Goal: Information Seeking & Learning: Compare options

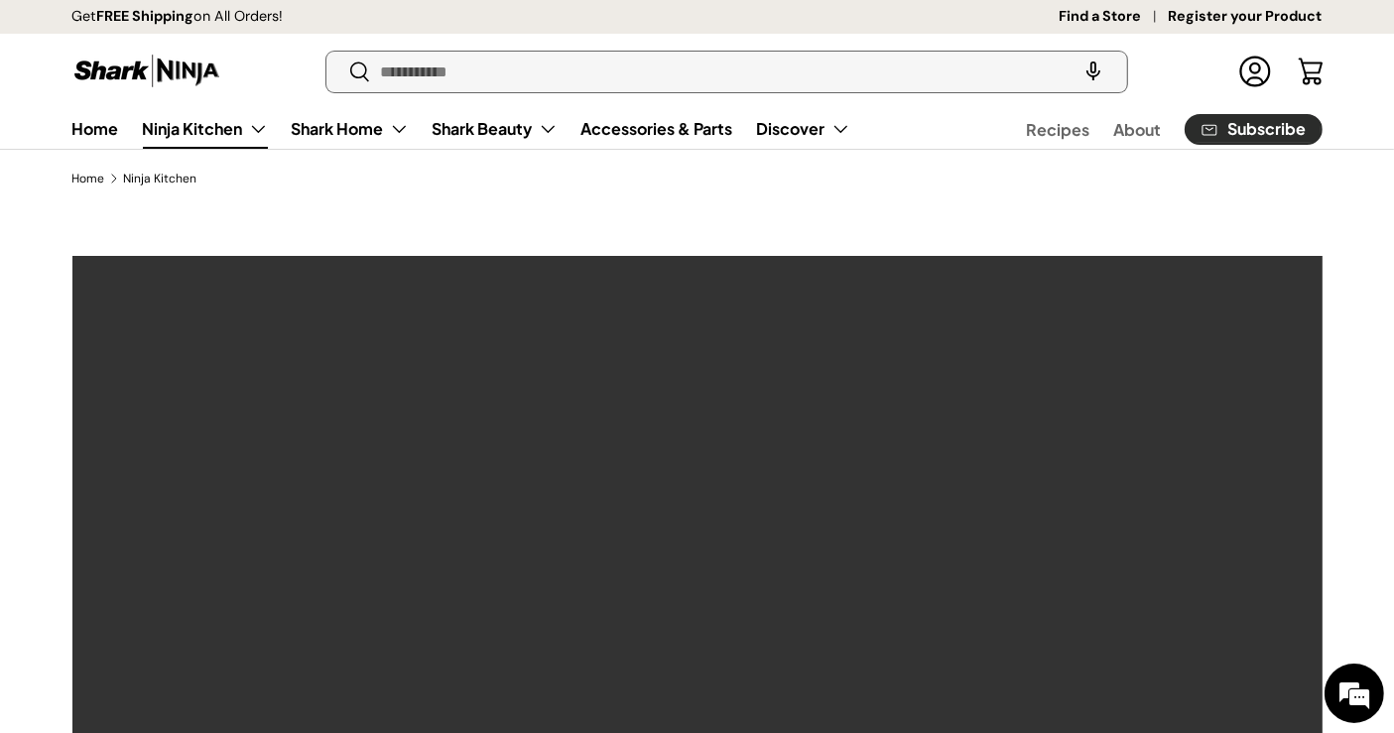
click at [547, 57] on input "Search" at bounding box center [725, 72] width 799 height 41
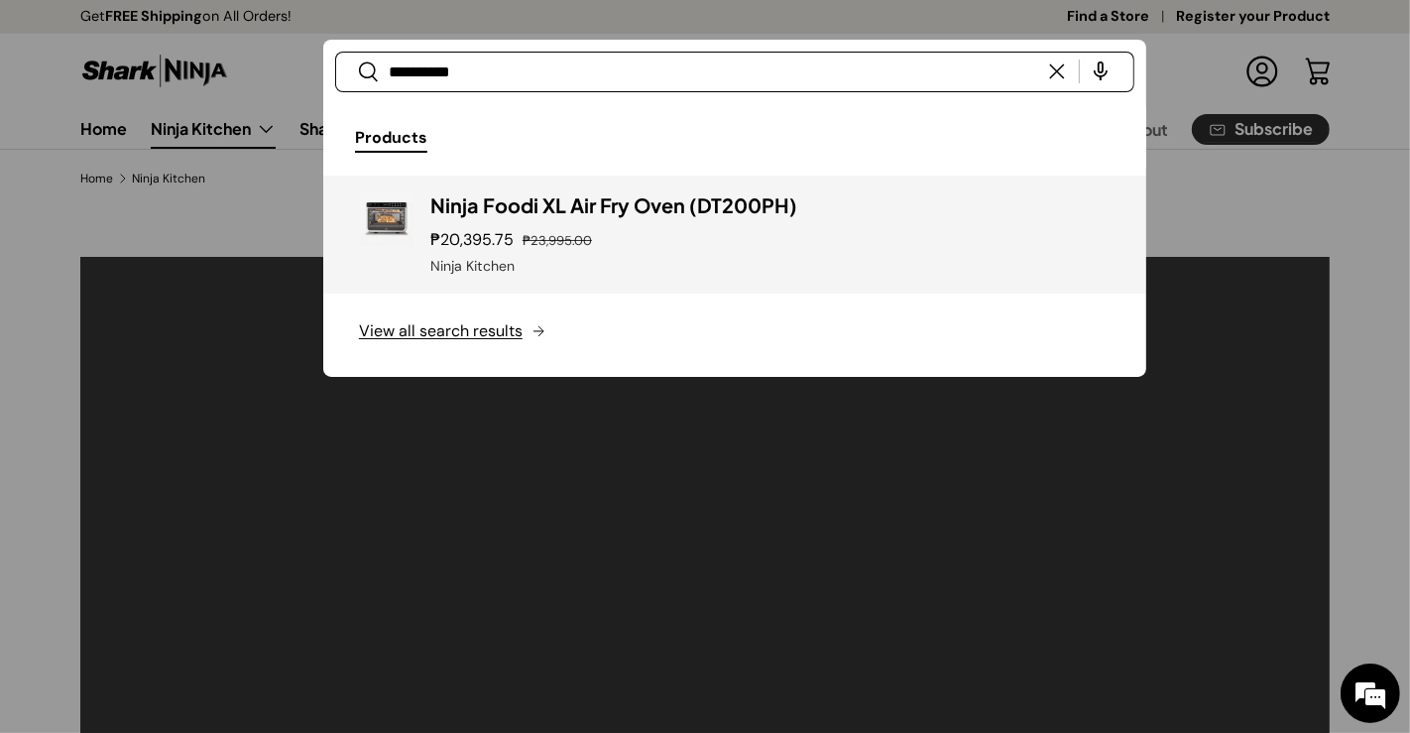
type input "**********"
click at [549, 193] on h3 "Ninja Foodi XL Air Fry Oven (DT200PH)" at bounding box center [770, 205] width 680 height 28
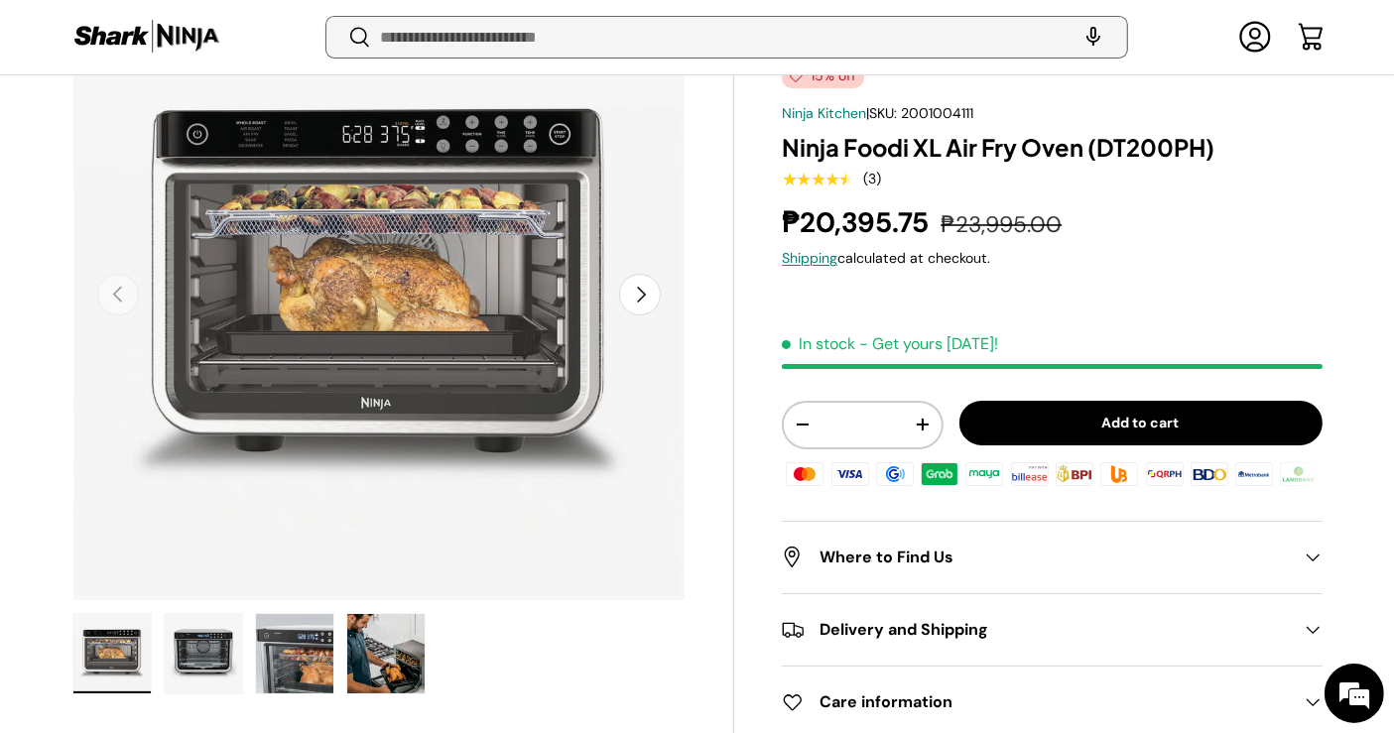
click at [659, 46] on input "Search" at bounding box center [725, 37] width 799 height 41
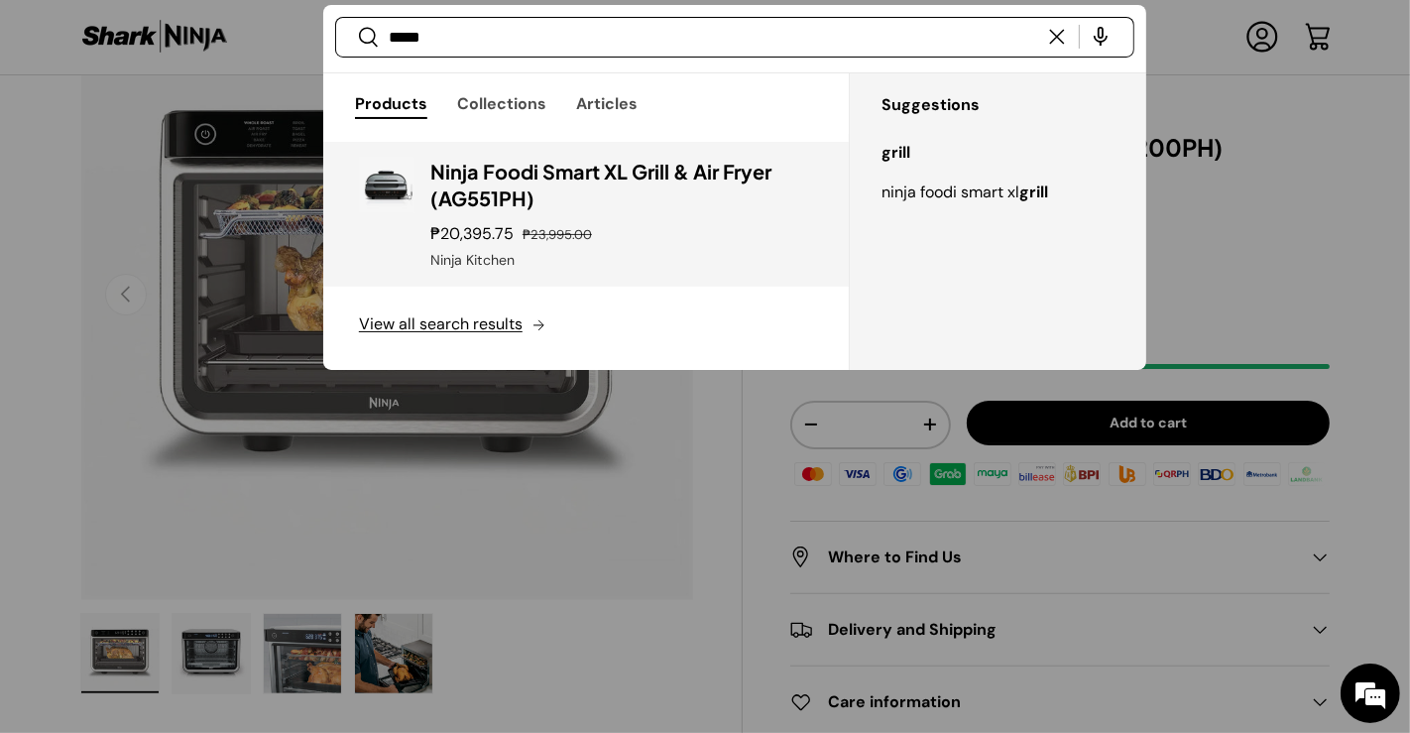
type input "*****"
click at [567, 177] on h3 "Ninja Foodi Smart XL Grill & Air Fryer (AG551PH)" at bounding box center [621, 186] width 383 height 56
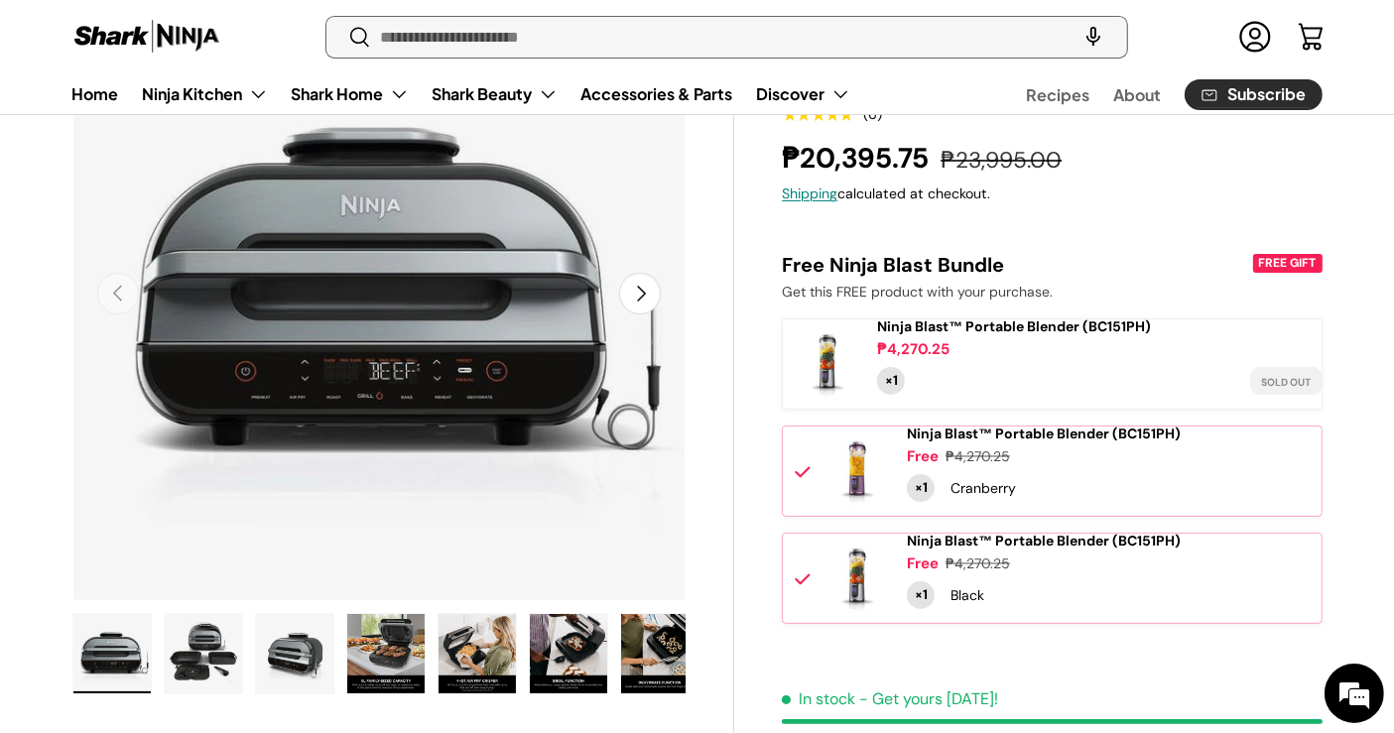
click at [663, 31] on input "Search" at bounding box center [725, 37] width 799 height 41
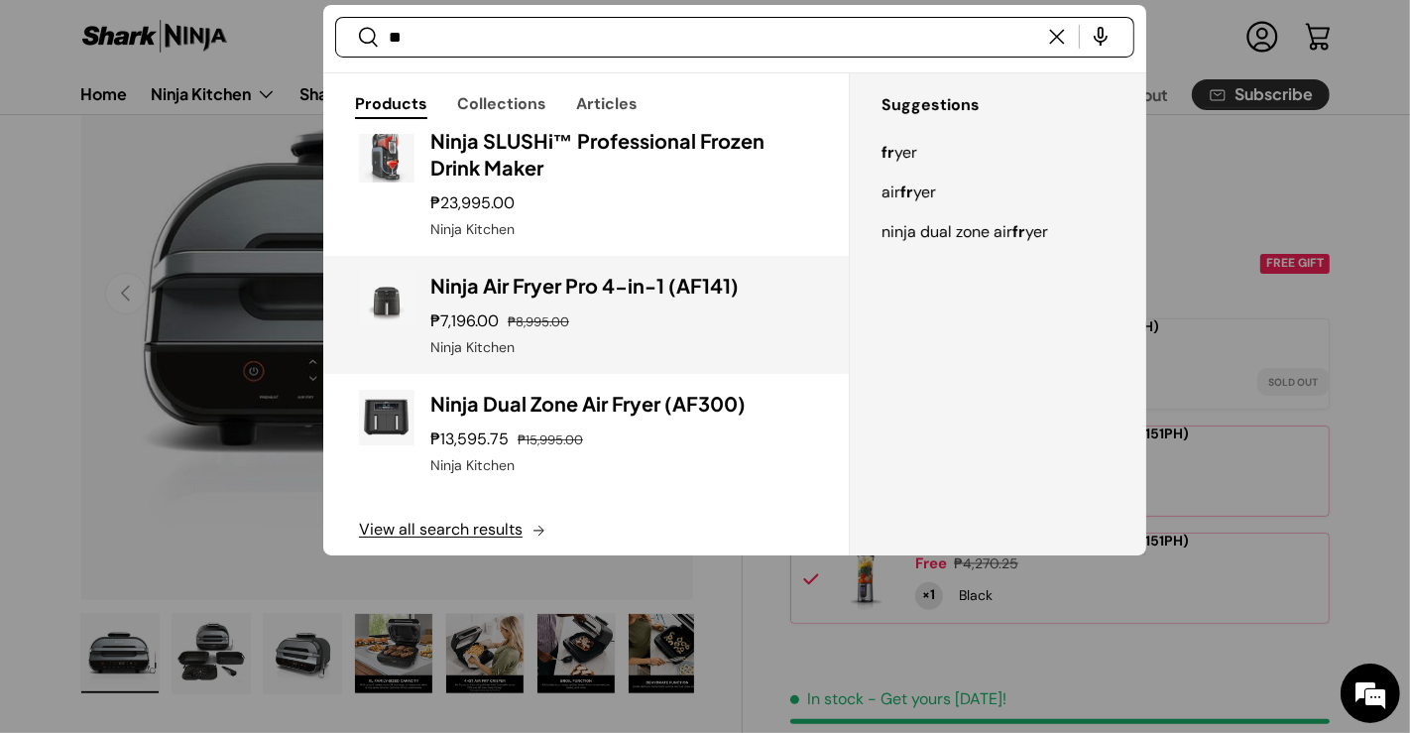
scroll to position [49, 0]
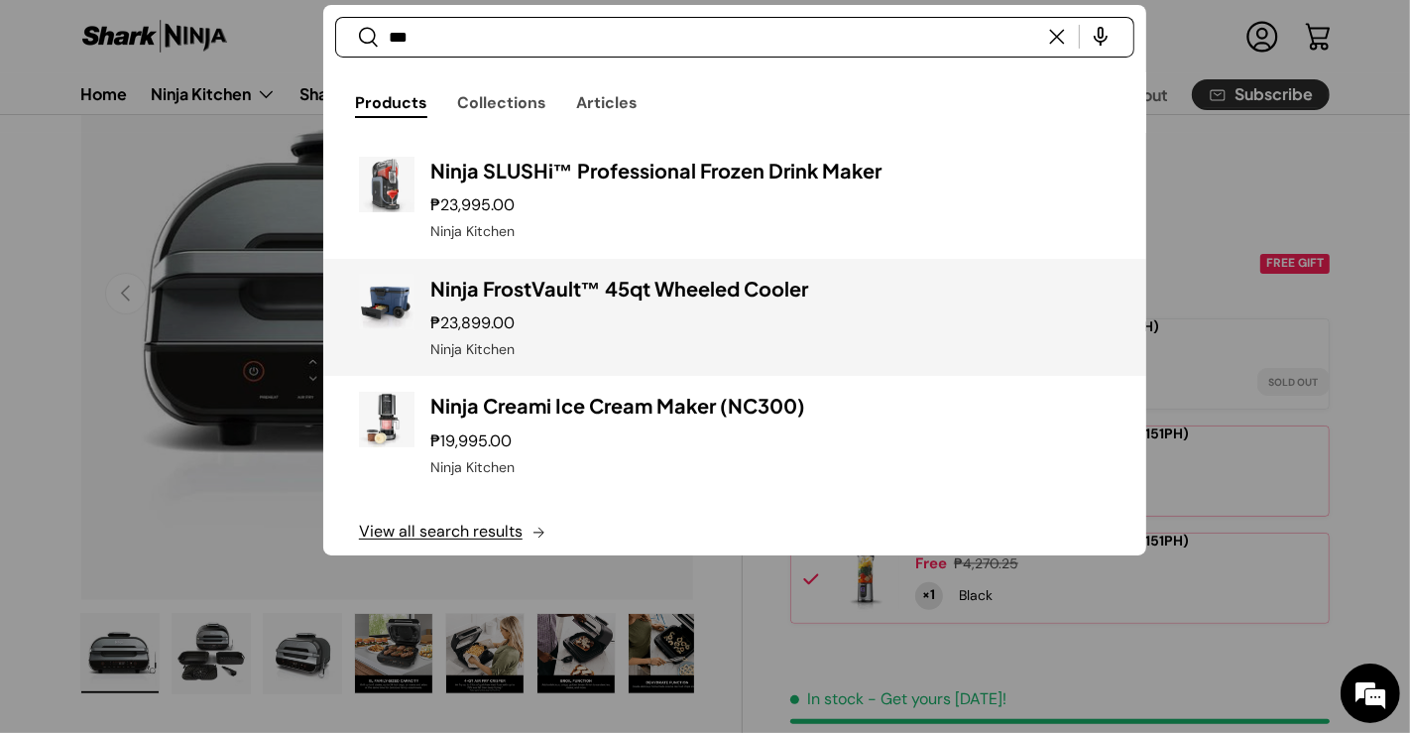
type input "***"
click at [595, 294] on h3 "Ninja FrostVault™ 45qt Wheeled Cooler" at bounding box center [770, 289] width 680 height 28
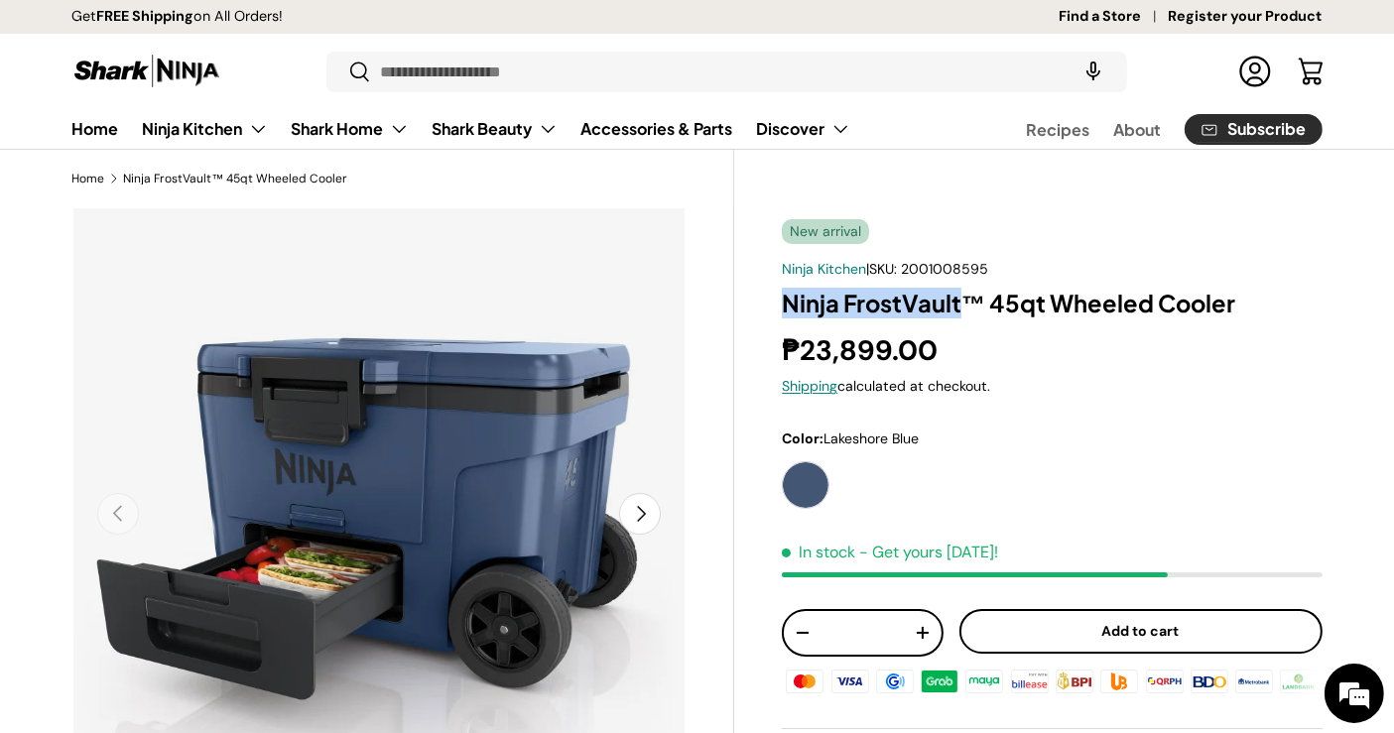
drag, startPoint x: 837, startPoint y: 299, endPoint x: 959, endPoint y: 306, distance: 122.3
copy h1 "Ninja FrostVault"
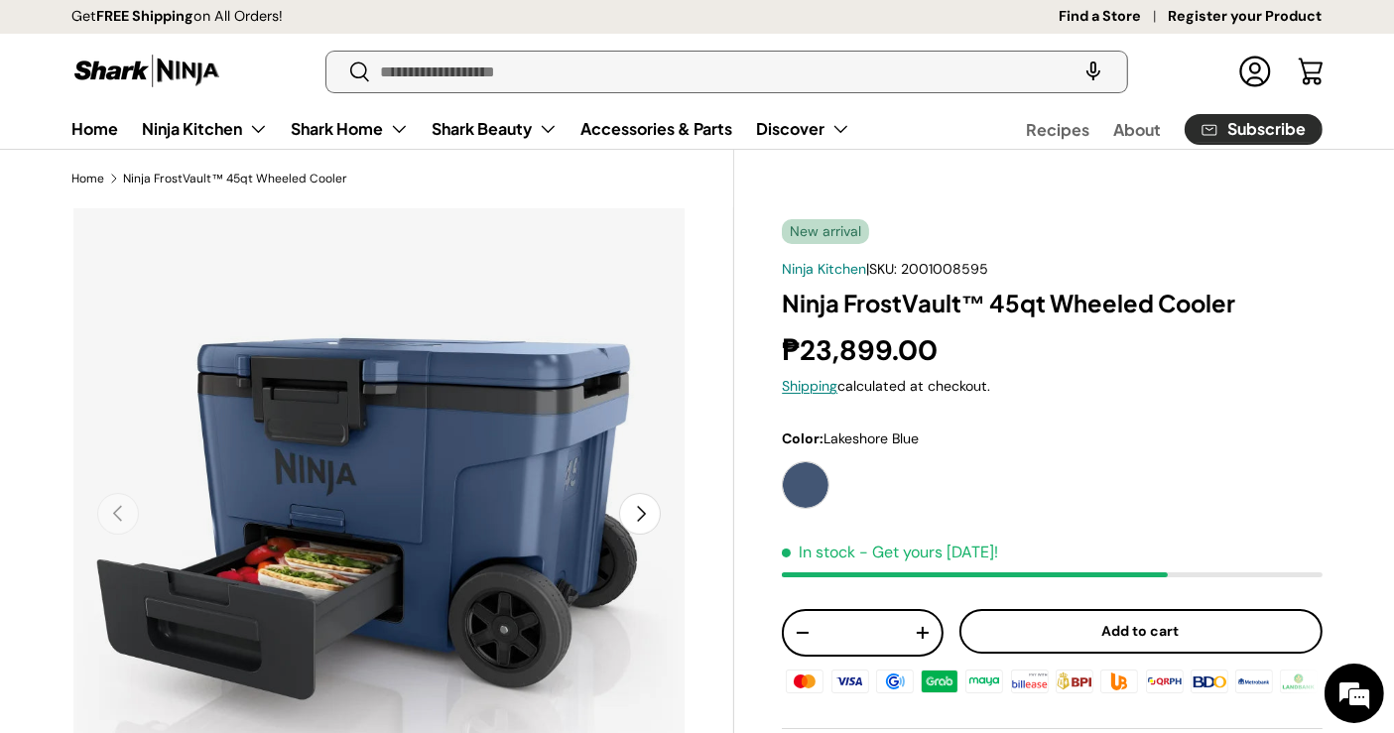
click at [750, 90] on input "Search" at bounding box center [725, 72] width 799 height 41
type input "****"
click at [326, 50] on button "Search" at bounding box center [348, 73] width 45 height 47
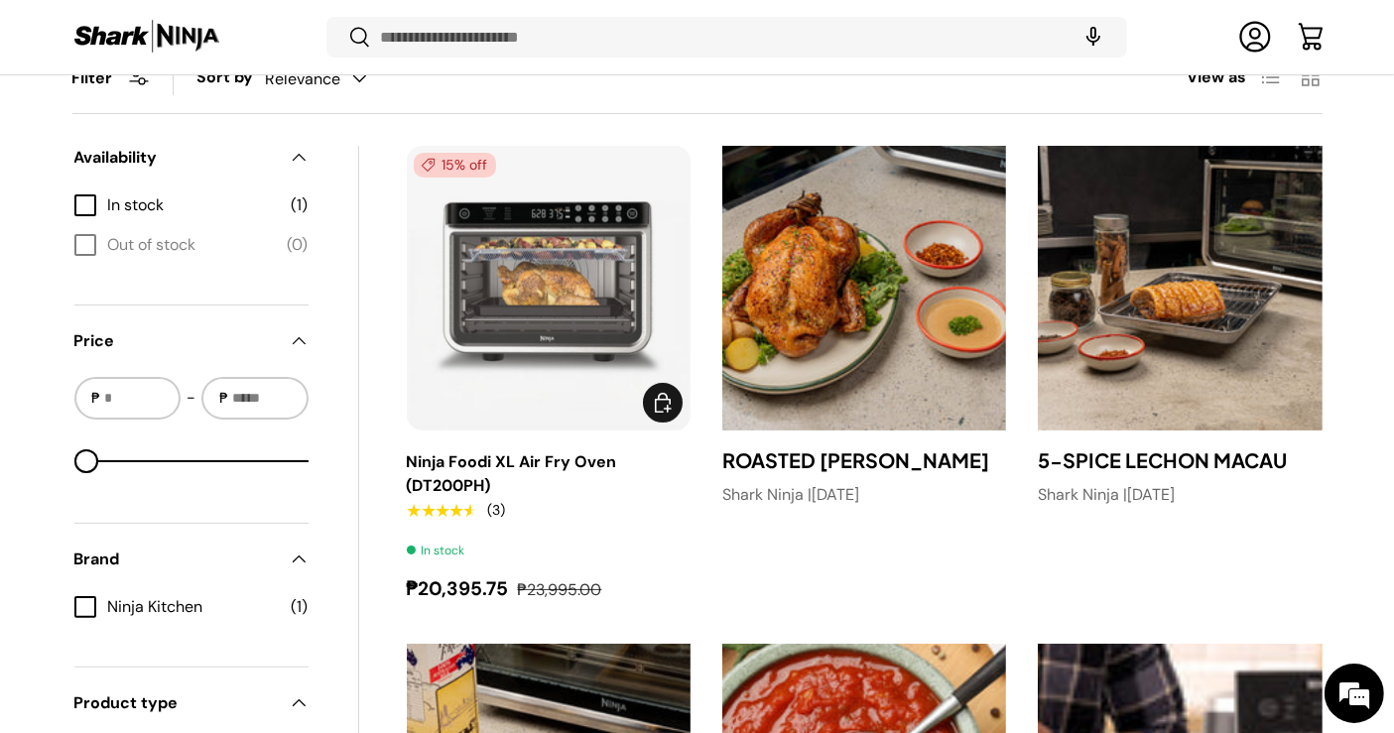
scroll to position [297, 0]
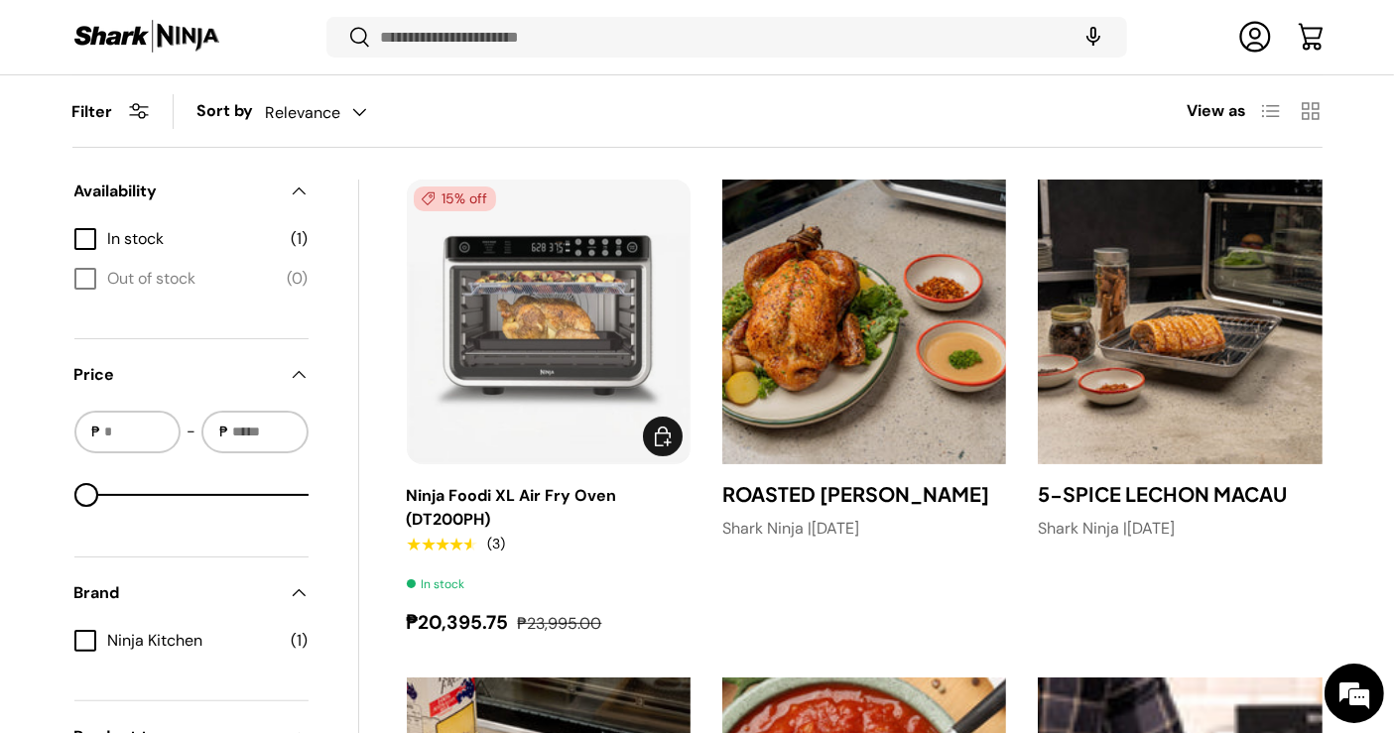
click at [0, 0] on img "Ninja Foodi XL Air Fry Oven (DT200PH)" at bounding box center [0, 0] width 0 height 0
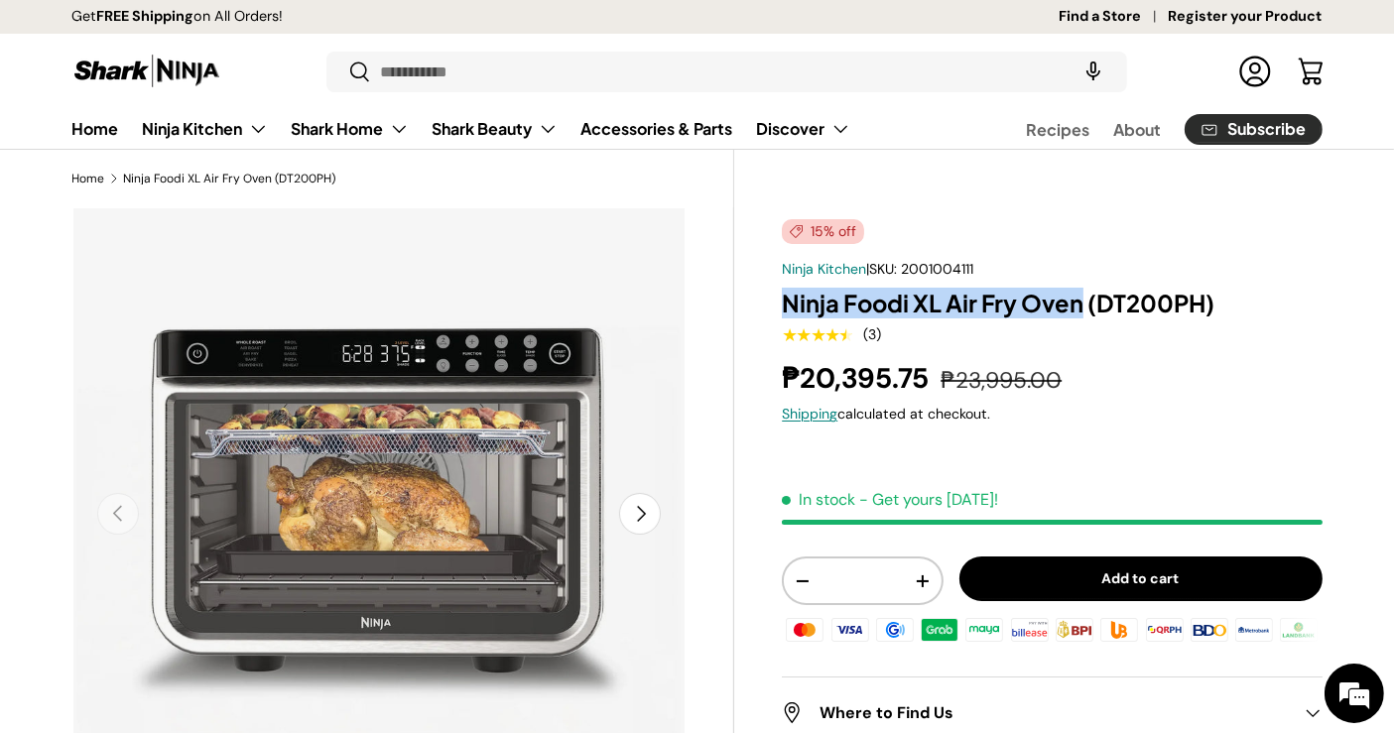
drag, startPoint x: 779, startPoint y: 297, endPoint x: 1080, endPoint y: 298, distance: 301.5
copy h1 "Ninja Foodi XL Air Fry Oven"
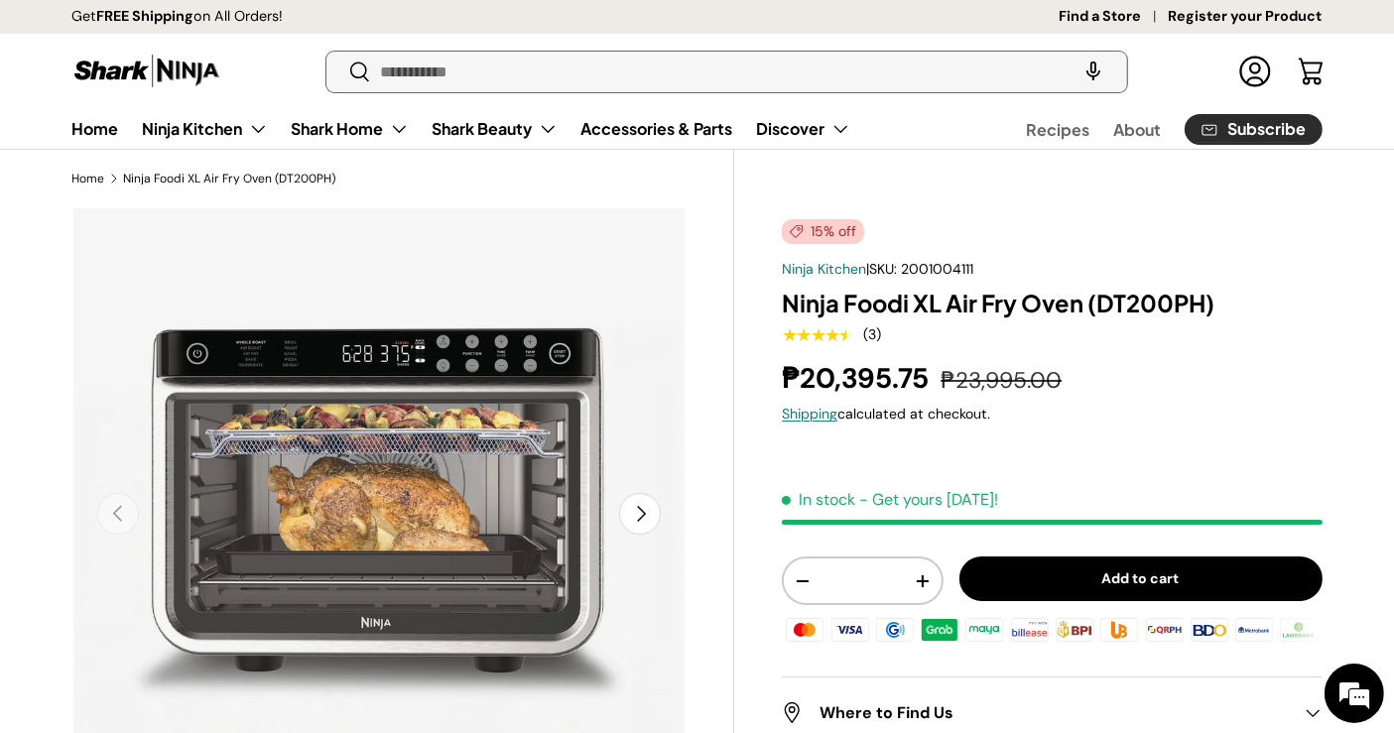
click at [604, 70] on input "Search" at bounding box center [725, 72] width 799 height 41
type input "*****"
click at [326, 50] on button "Search" at bounding box center [348, 73] width 45 height 47
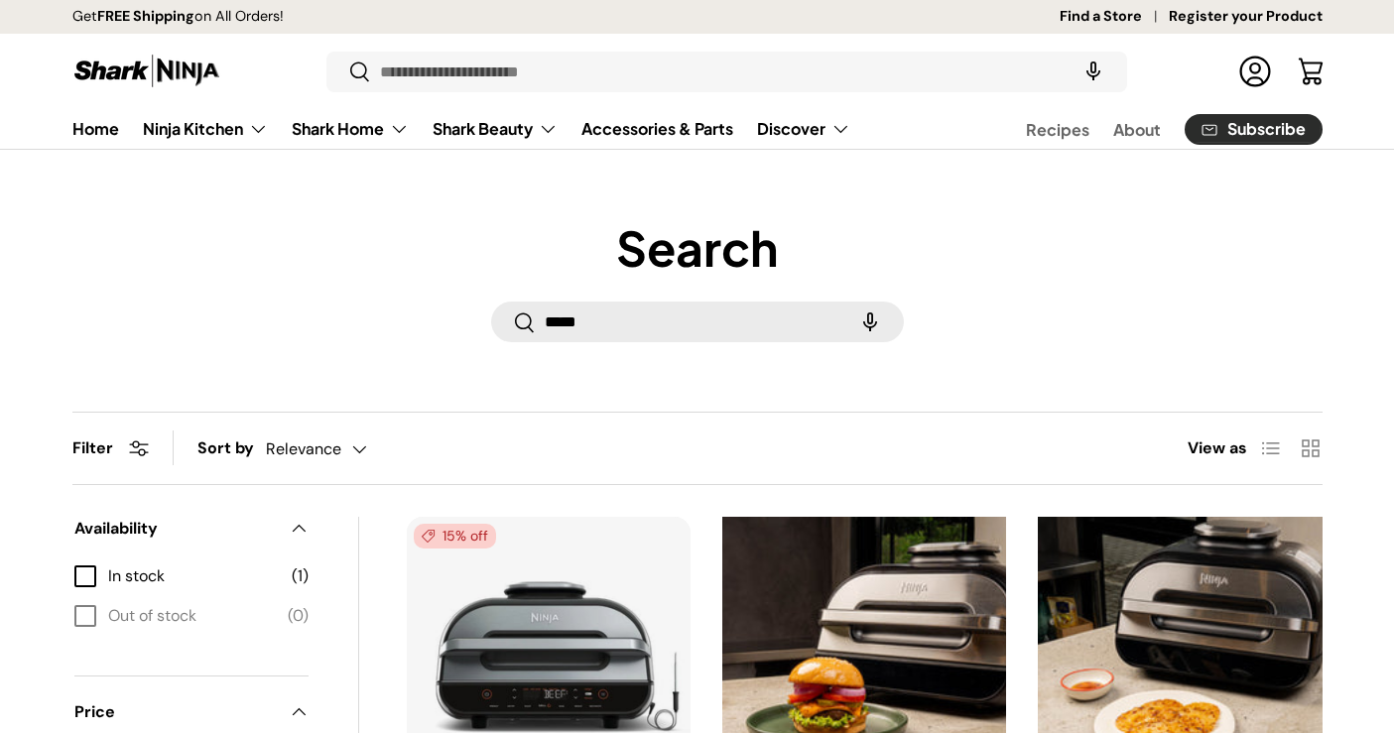
scroll to position [330, 0]
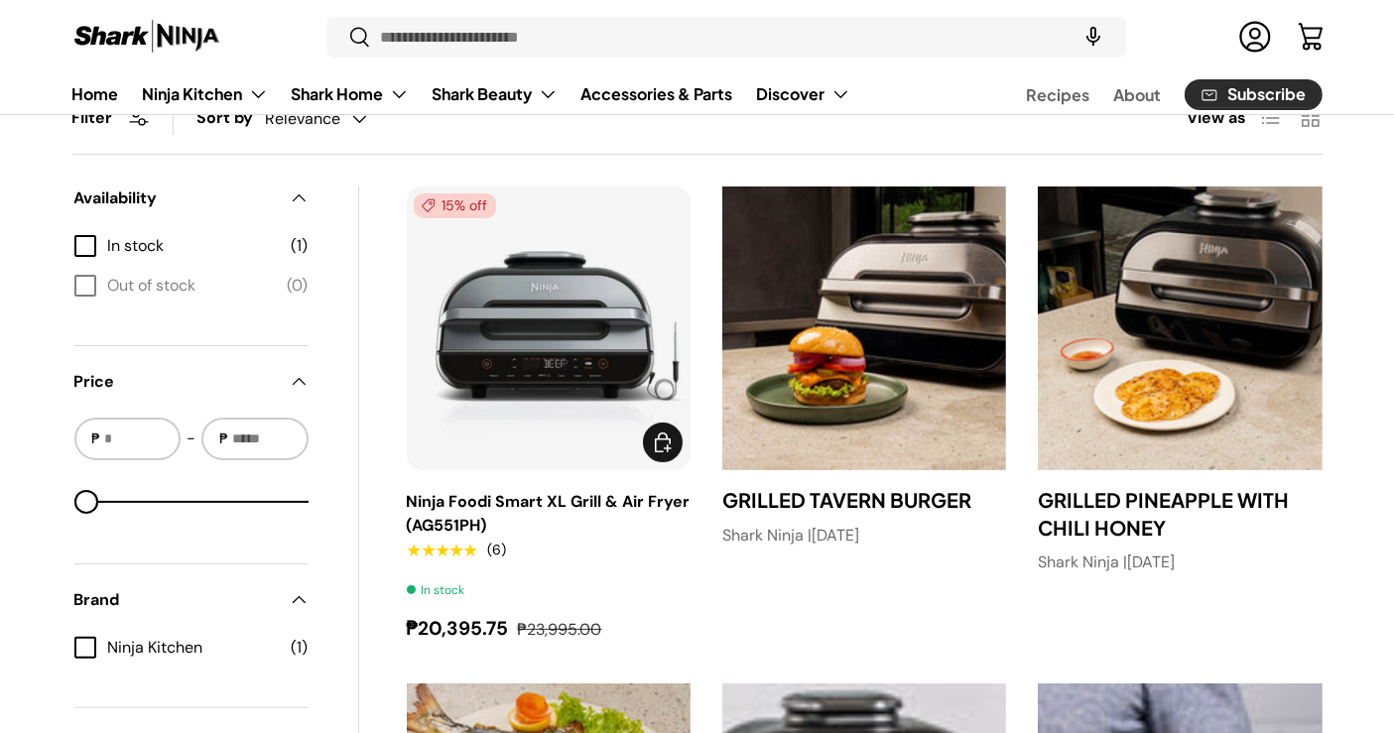
drag, startPoint x: 0, startPoint y: 0, endPoint x: 600, endPoint y: 387, distance: 713.9
click at [0, 0] on img "Ninja Foodi Smart XL Grill & Air Fryer (AG551PH)" at bounding box center [0, 0] width 0 height 0
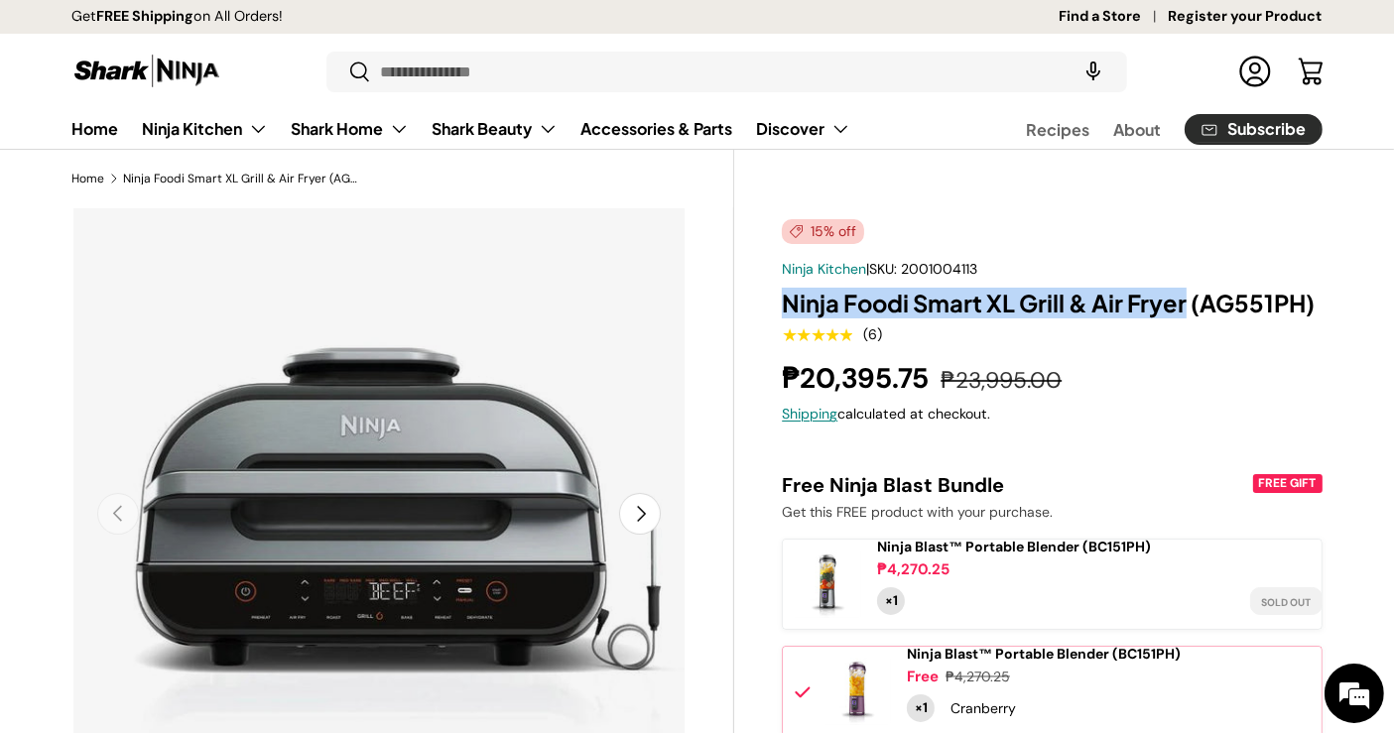
drag, startPoint x: 788, startPoint y: 295, endPoint x: 1183, endPoint y: 299, distance: 395.8
click at [1183, 299] on h1 "Ninja Foodi Smart XL Grill & Air Fryer (AG551PH)" at bounding box center [1052, 303] width 540 height 31
copy h1 "Ninja Foodi Smart XL Grill & Air Fryer"
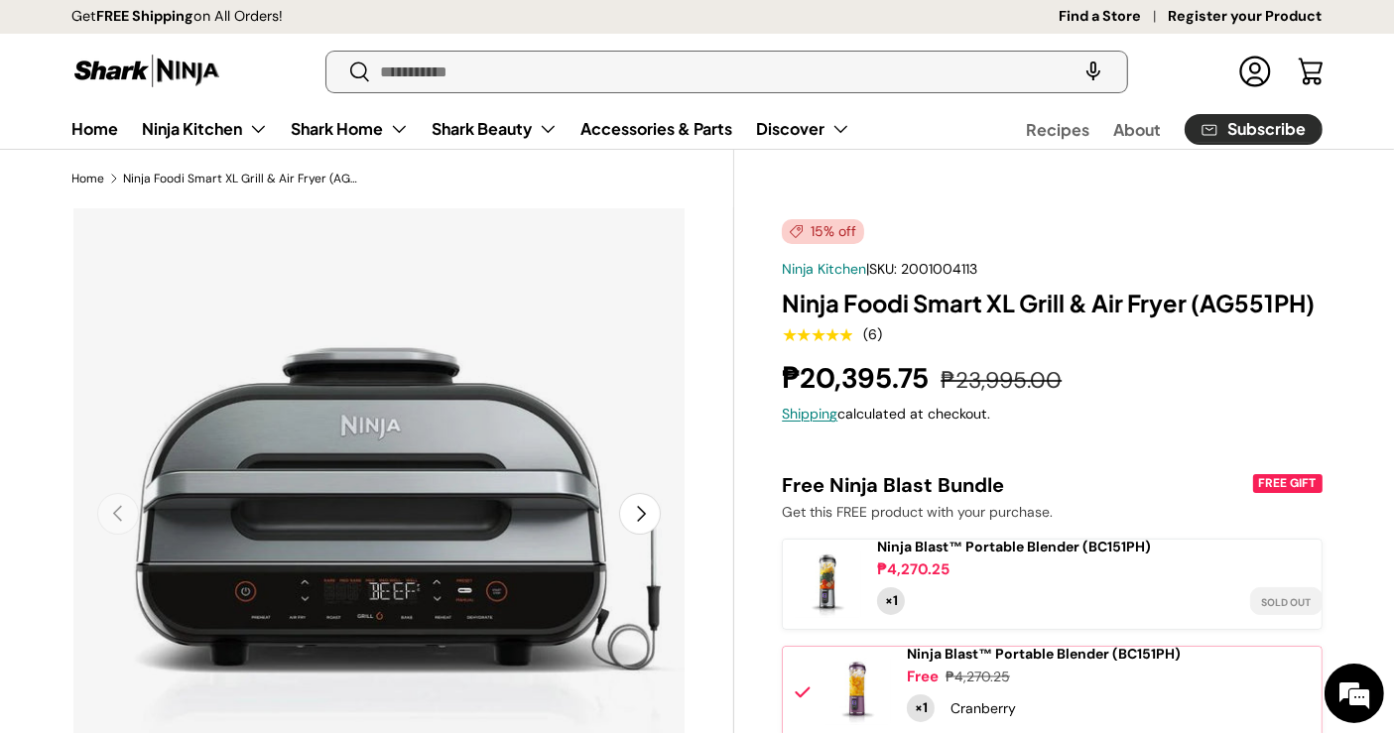
click at [468, 77] on input "Search" at bounding box center [725, 72] width 799 height 41
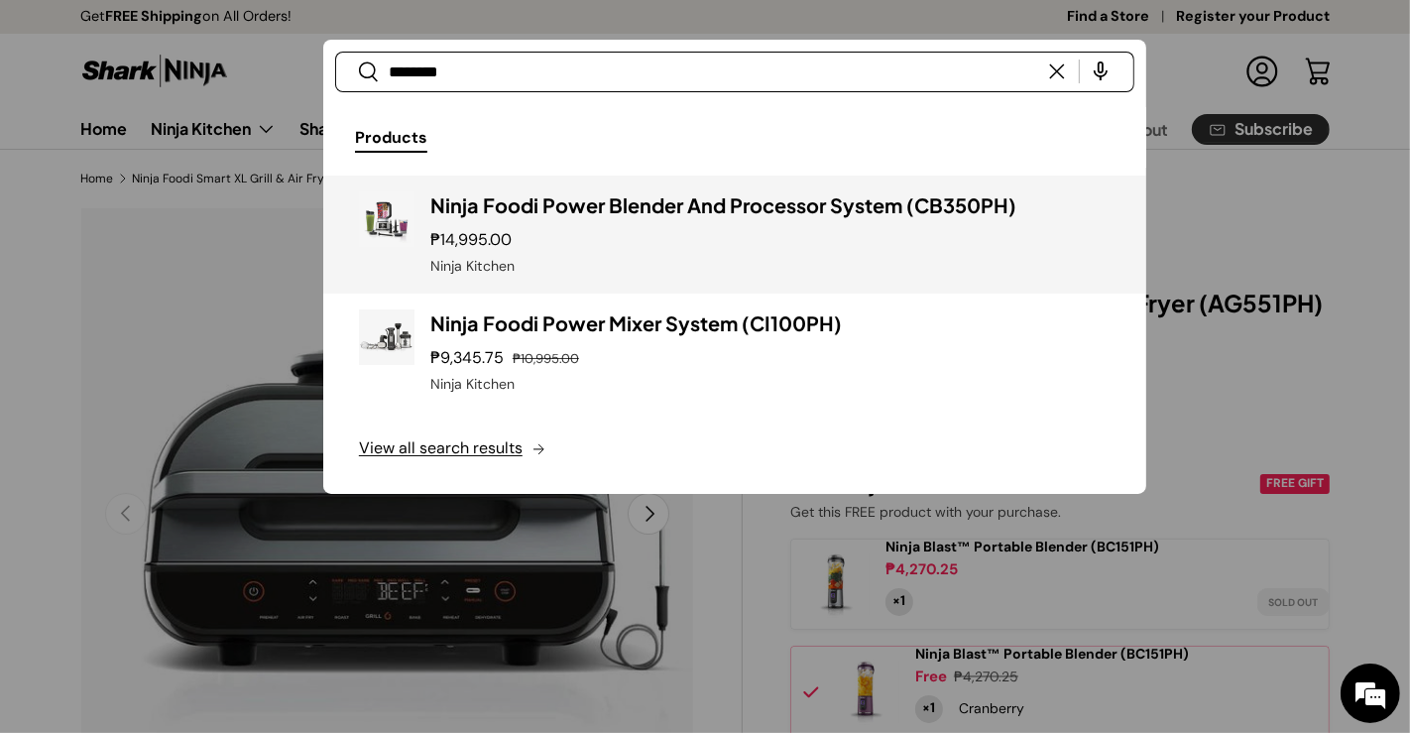
type input "********"
click at [653, 191] on h3 "Ninja Foodi Power Blender And Processor System (CB350PH)" at bounding box center [770, 205] width 680 height 28
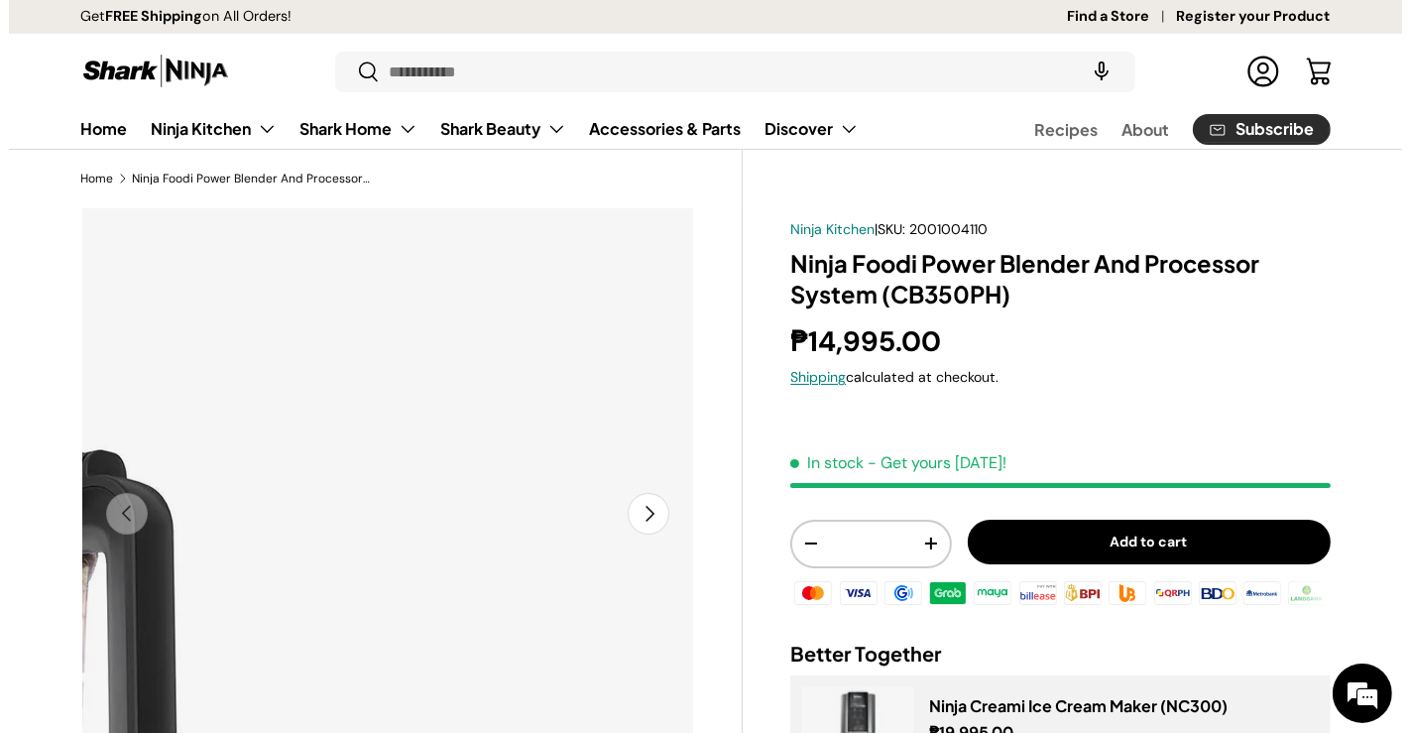
scroll to position [110, 0]
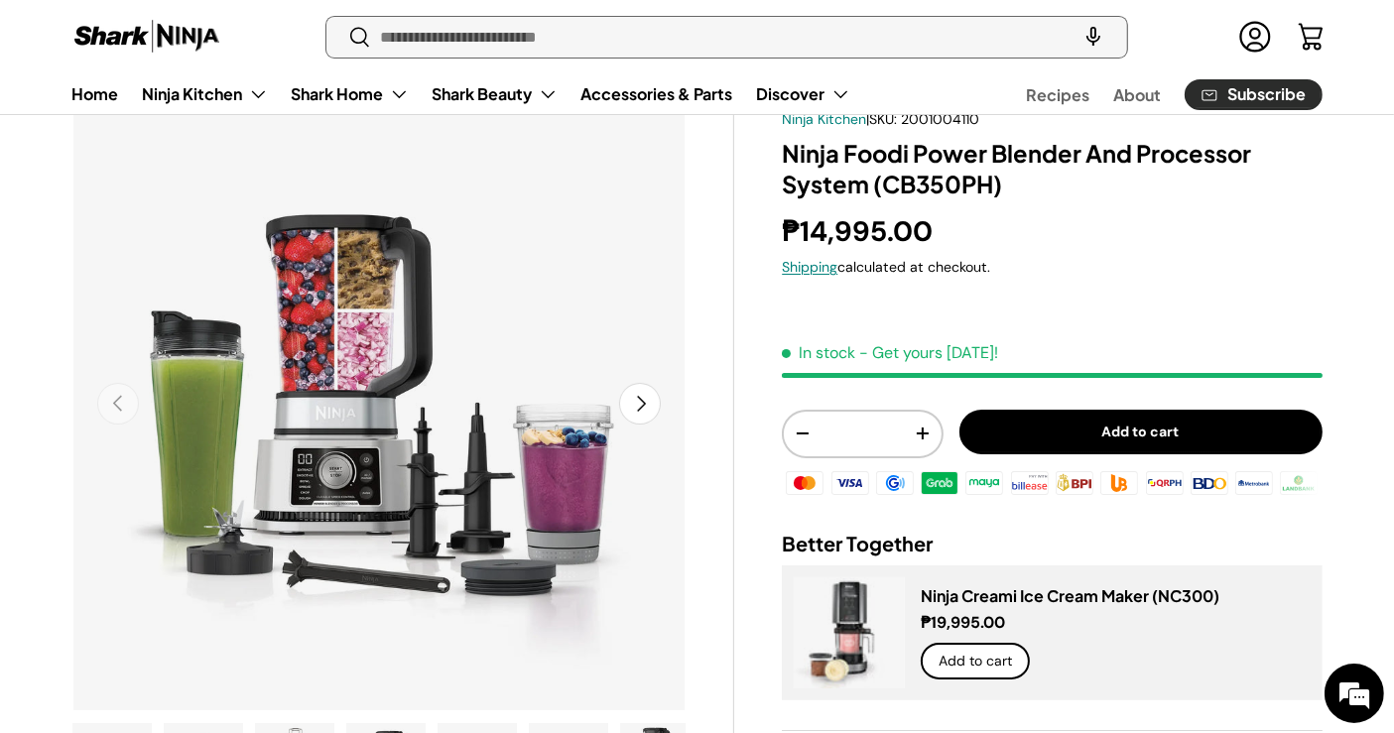
click at [543, 41] on input "Search" at bounding box center [725, 37] width 799 height 41
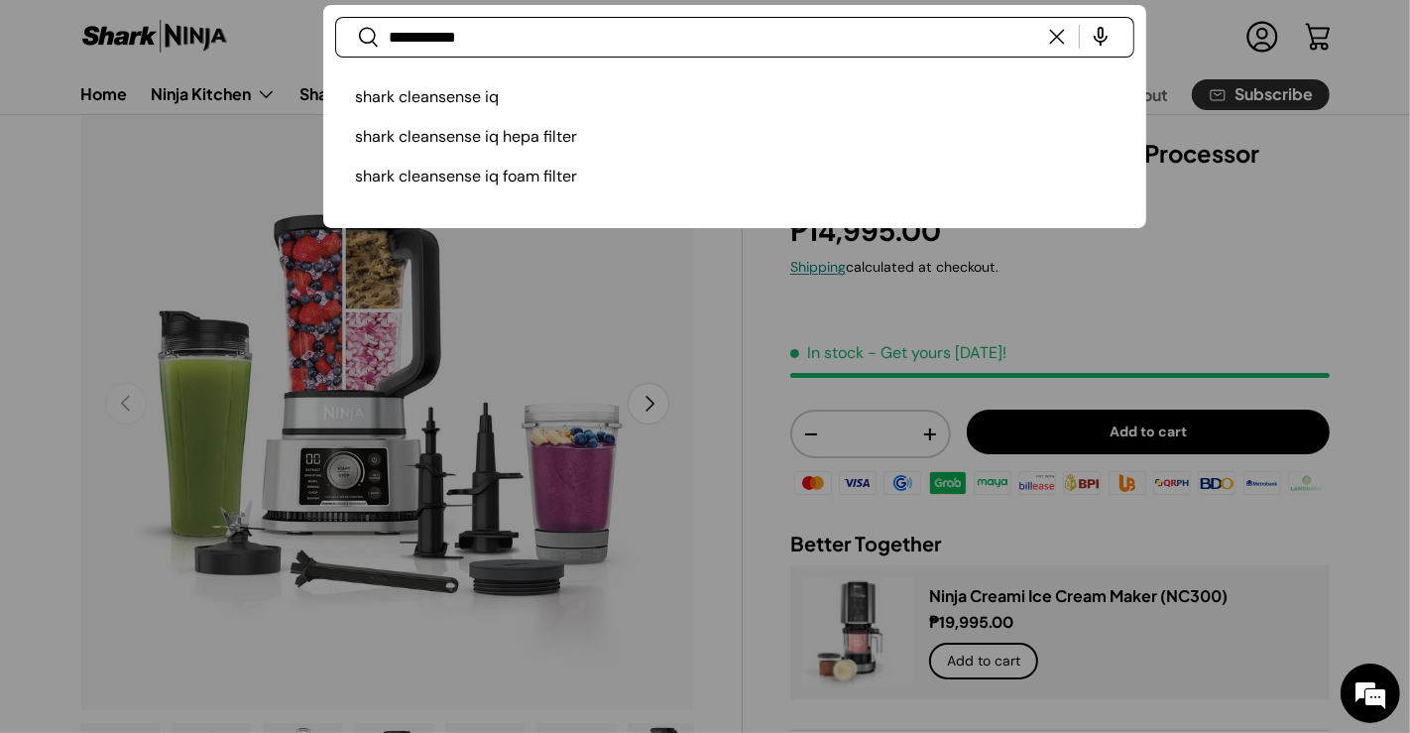
type input "**********"
click at [335, 16] on button "Search" at bounding box center [357, 39] width 45 height 47
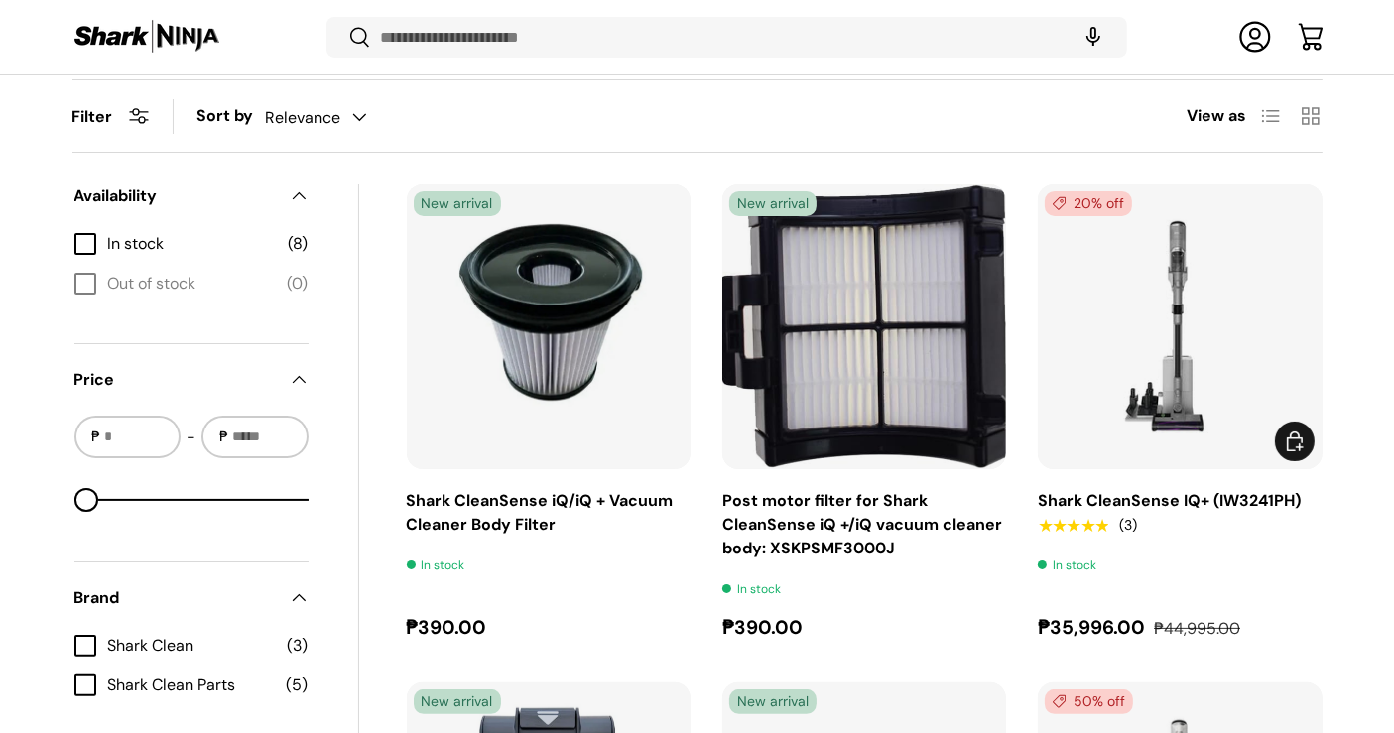
scroll to position [291, 0]
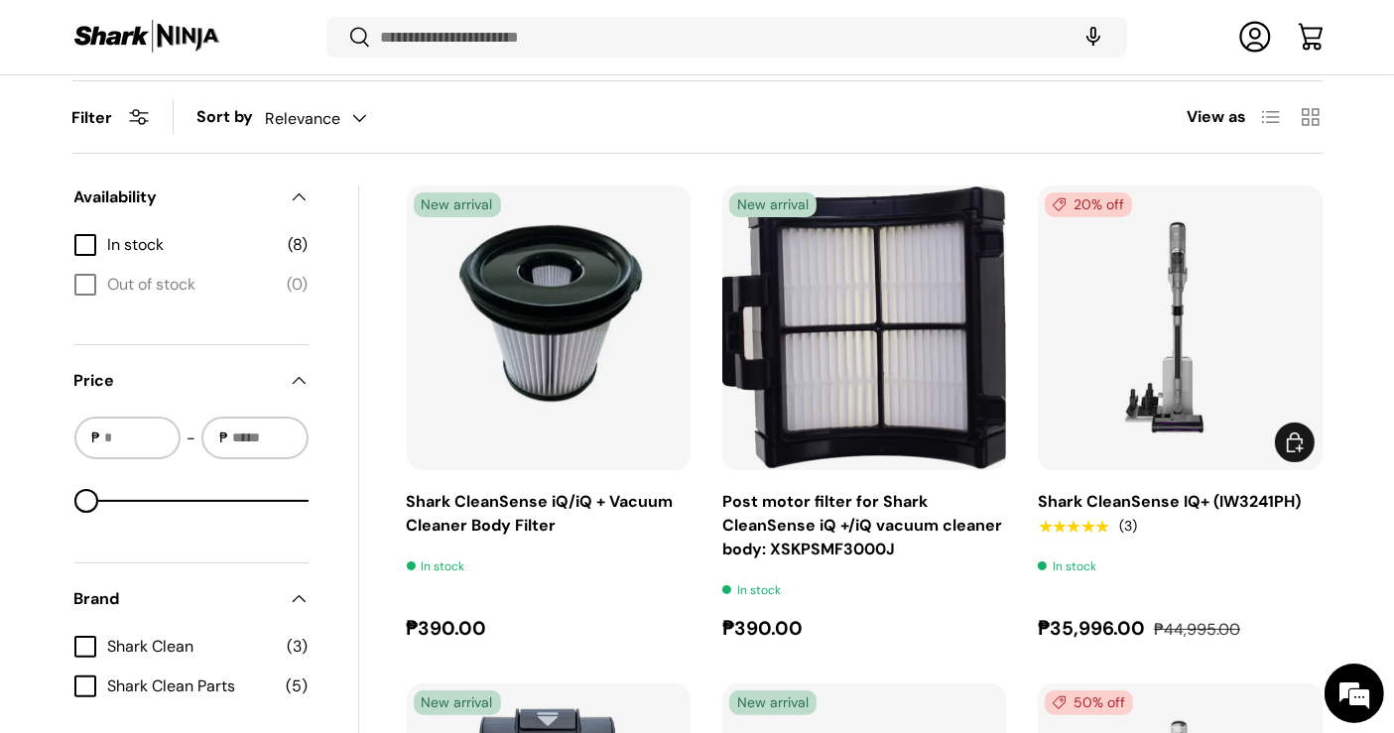
click at [0, 0] on img "Shark CleanSense IQ+ (IW3241PH)" at bounding box center [0, 0] width 0 height 0
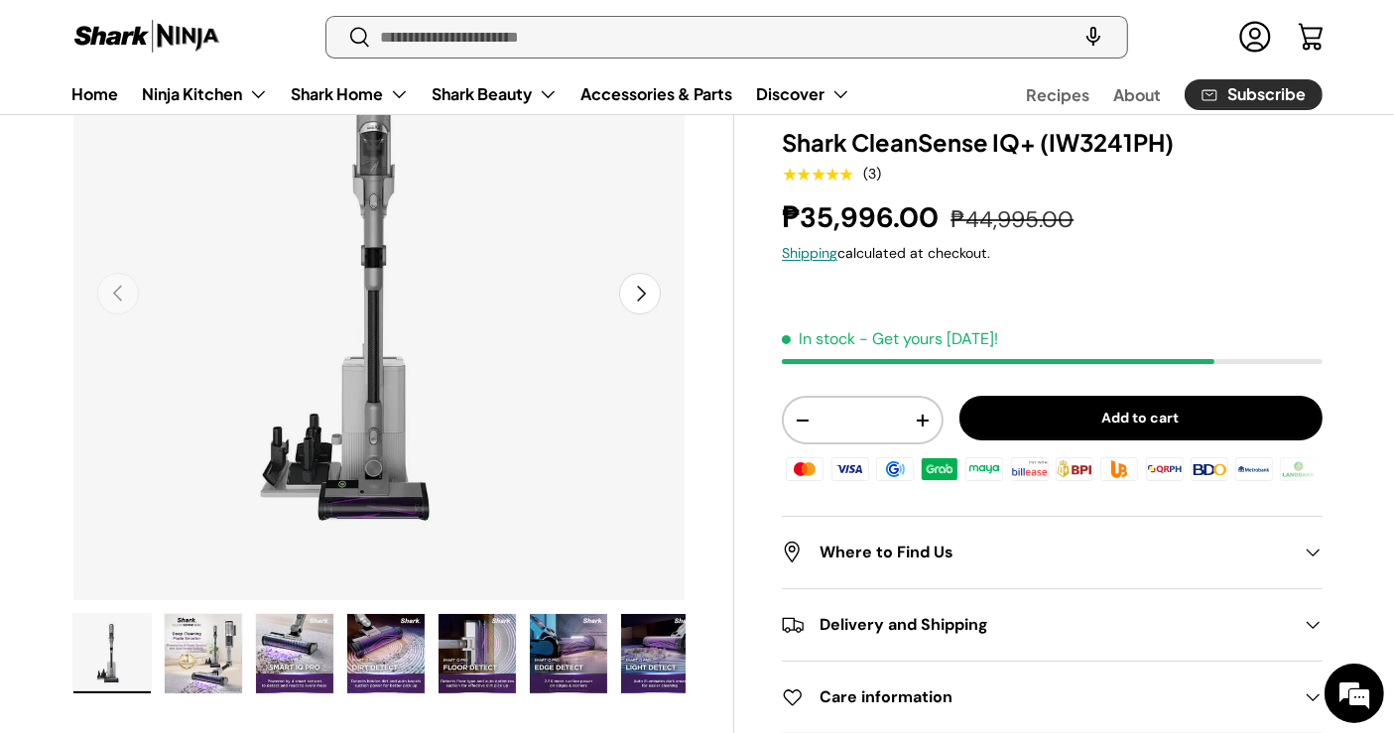
click at [563, 37] on input "Search" at bounding box center [725, 37] width 799 height 41
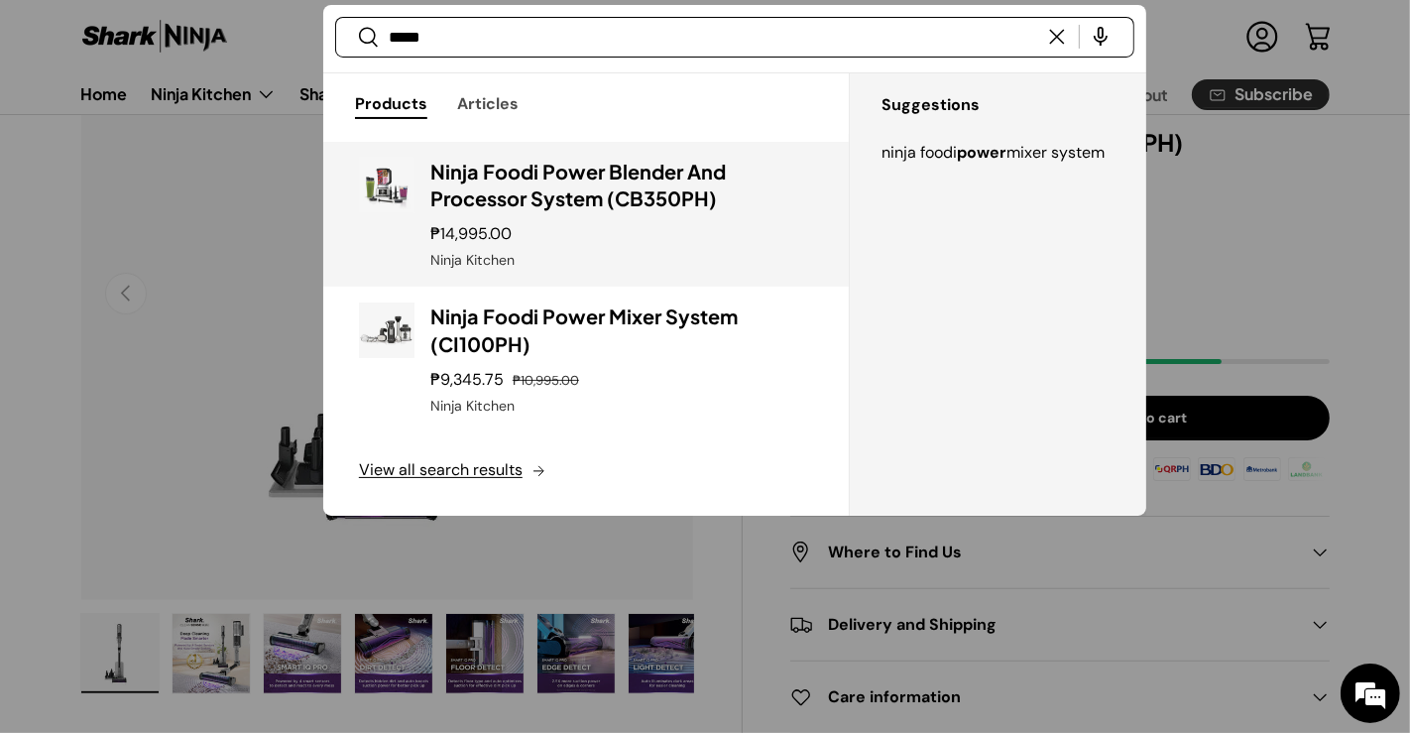
type input "*****"
click at [591, 180] on h3 "Ninja Foodi Power Blender And Processor System (CB350PH)" at bounding box center [621, 186] width 383 height 56
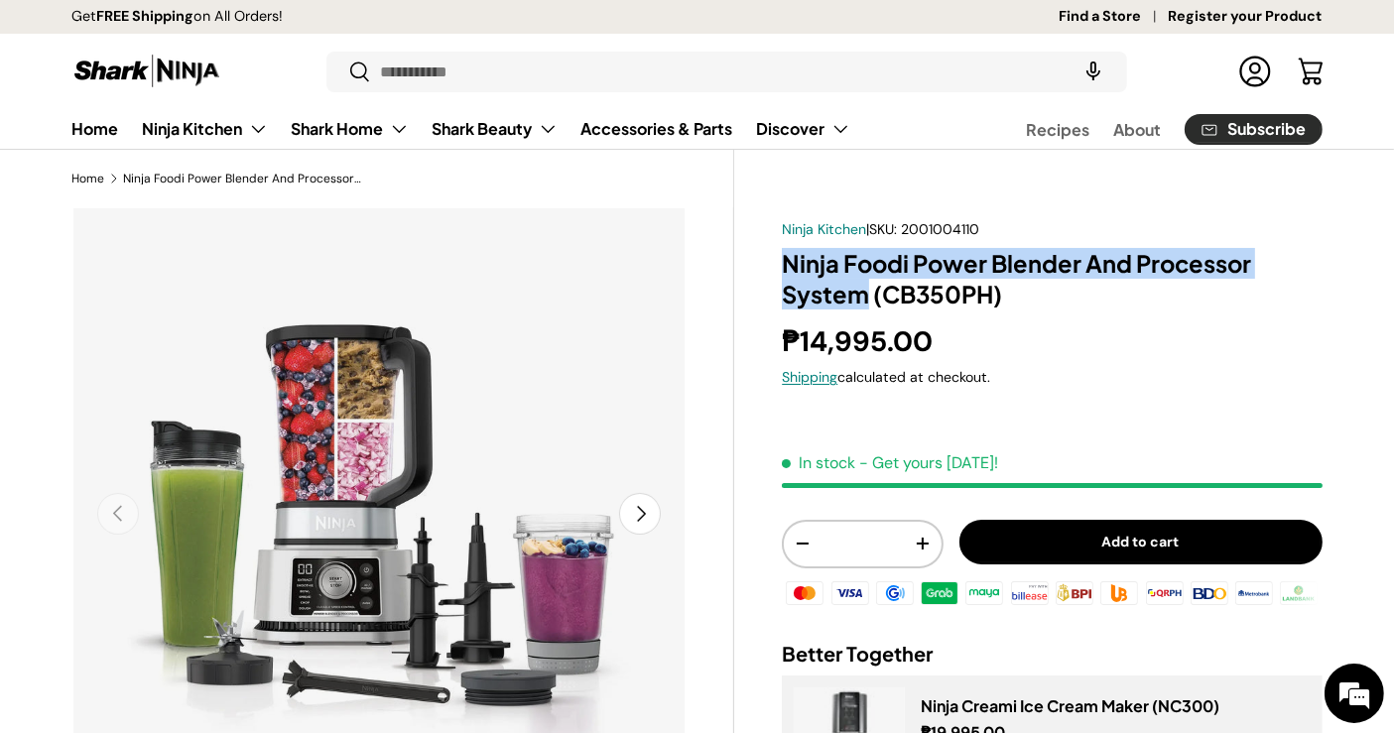
drag, startPoint x: 779, startPoint y: 256, endPoint x: 867, endPoint y: 304, distance: 100.8
copy h1 "Ninja Foodi Power Blender And Processor System"
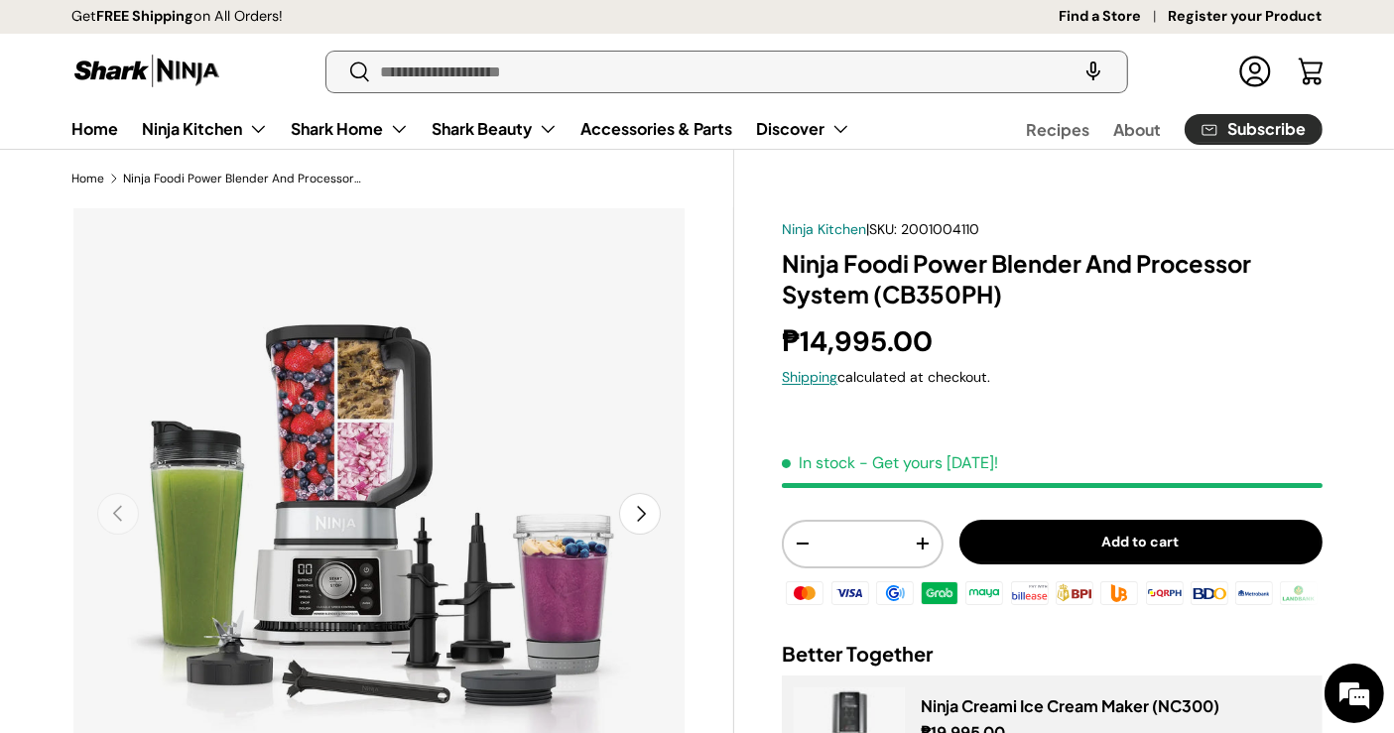
click at [700, 70] on input "Search" at bounding box center [725, 72] width 799 height 41
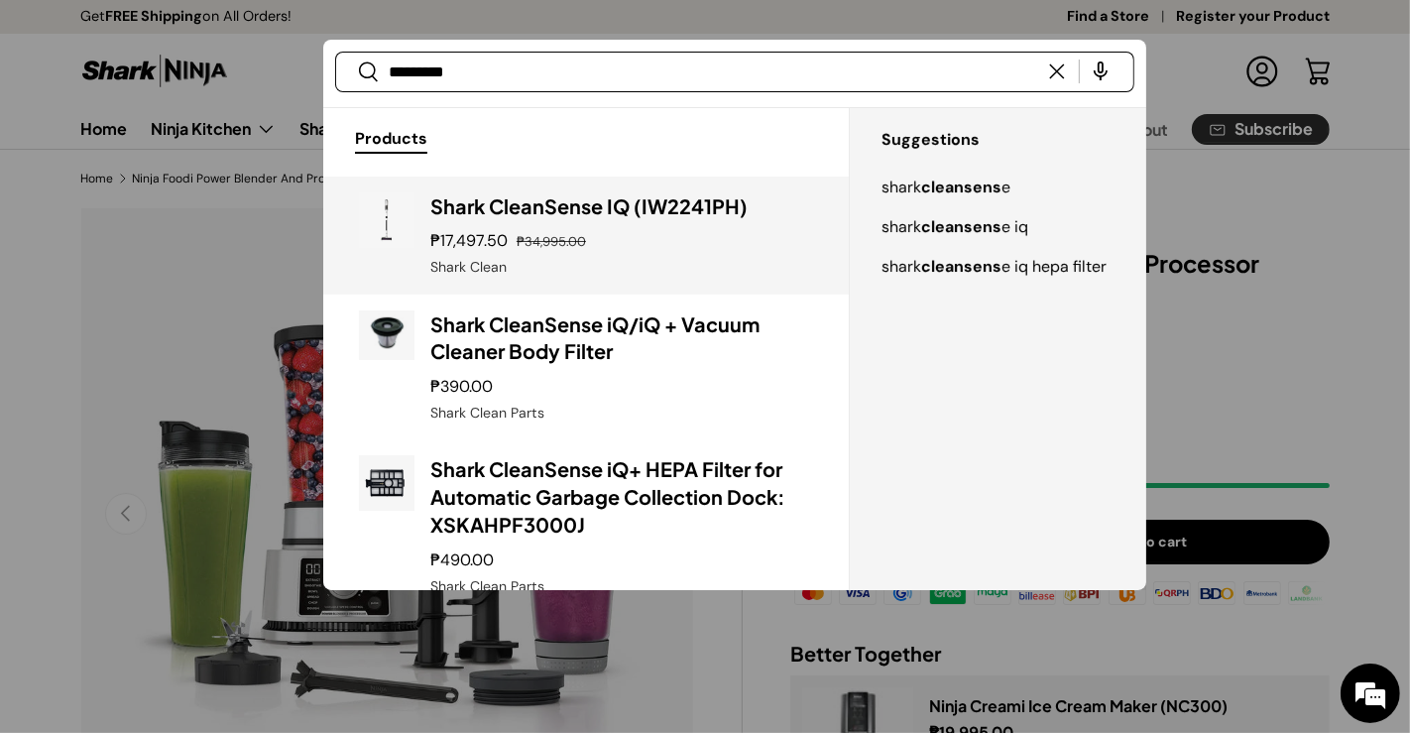
type input "*********"
click at [652, 199] on h3 "Shark CleanSense IQ (IW2241PH)" at bounding box center [621, 206] width 383 height 28
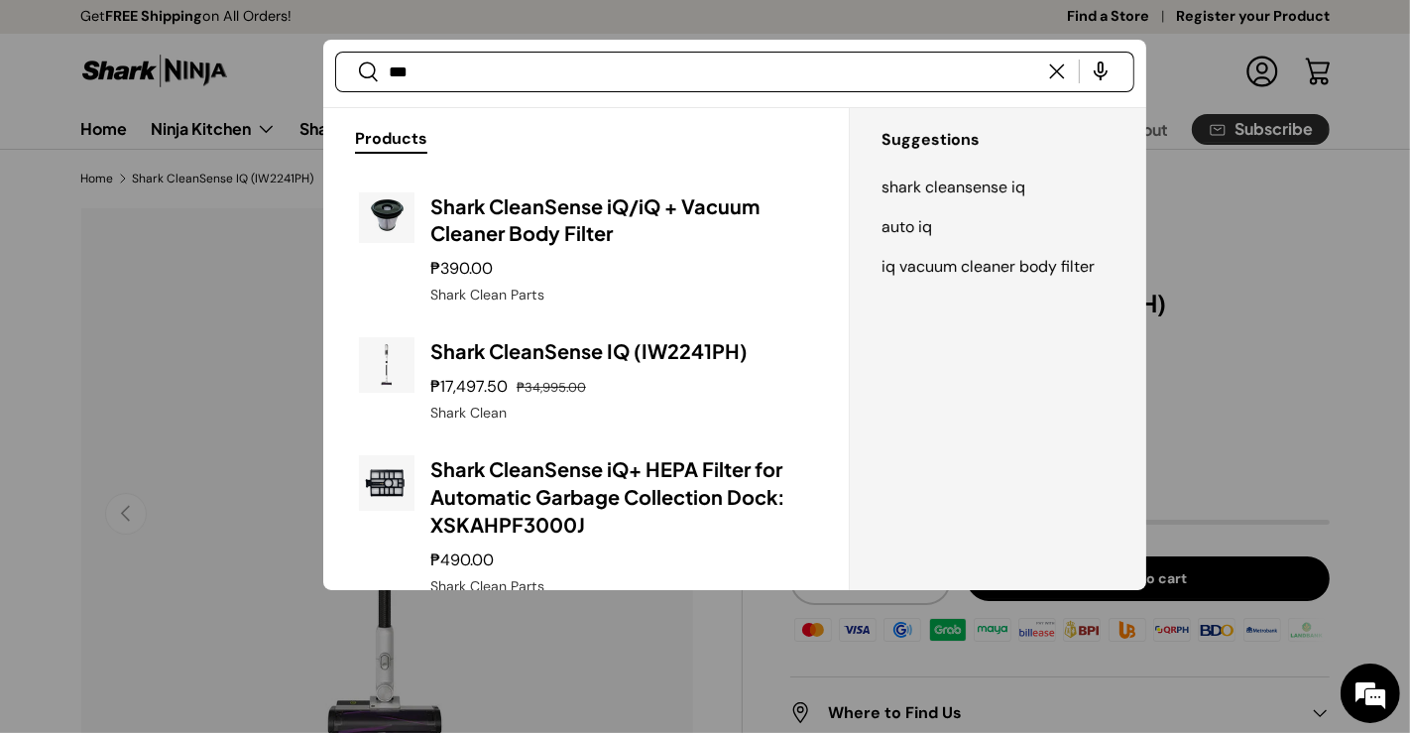
type input "***"
click at [335, 50] on button "Search" at bounding box center [357, 73] width 45 height 47
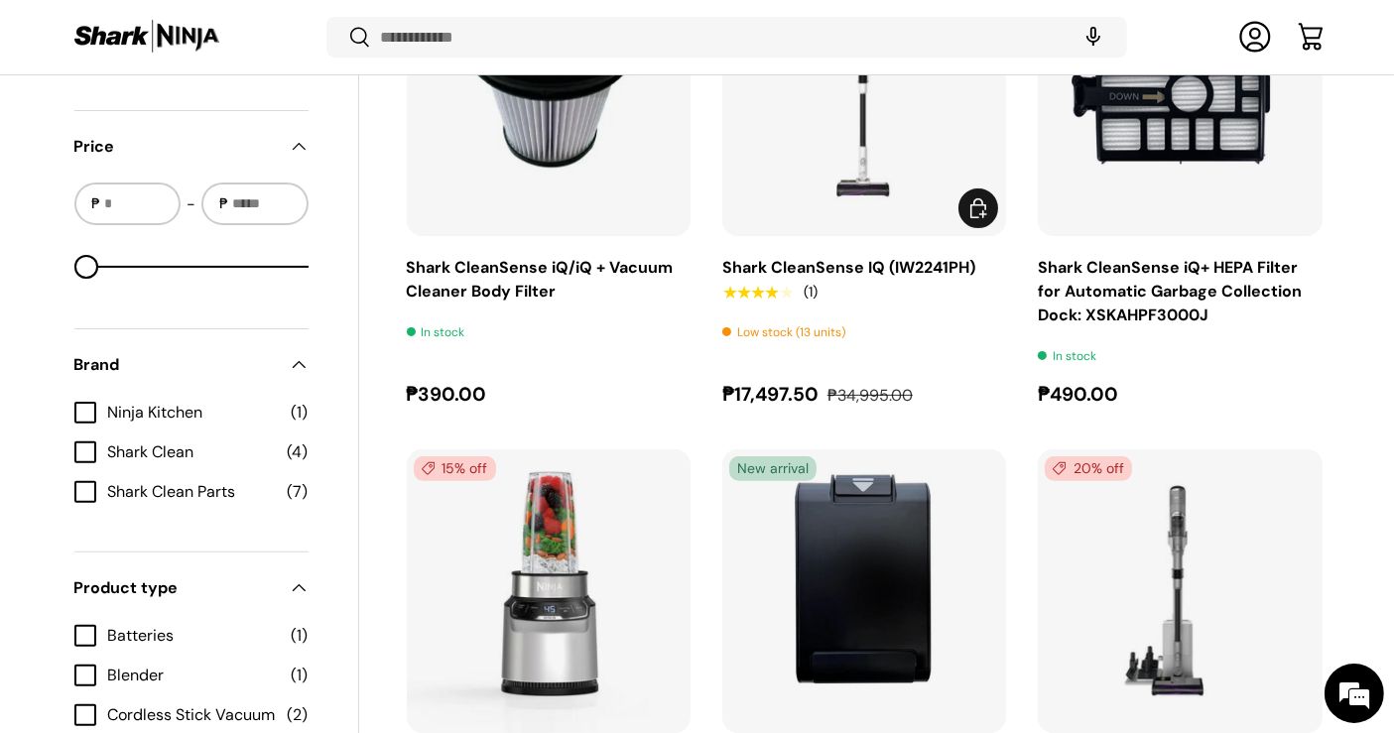
scroll to position [731, 0]
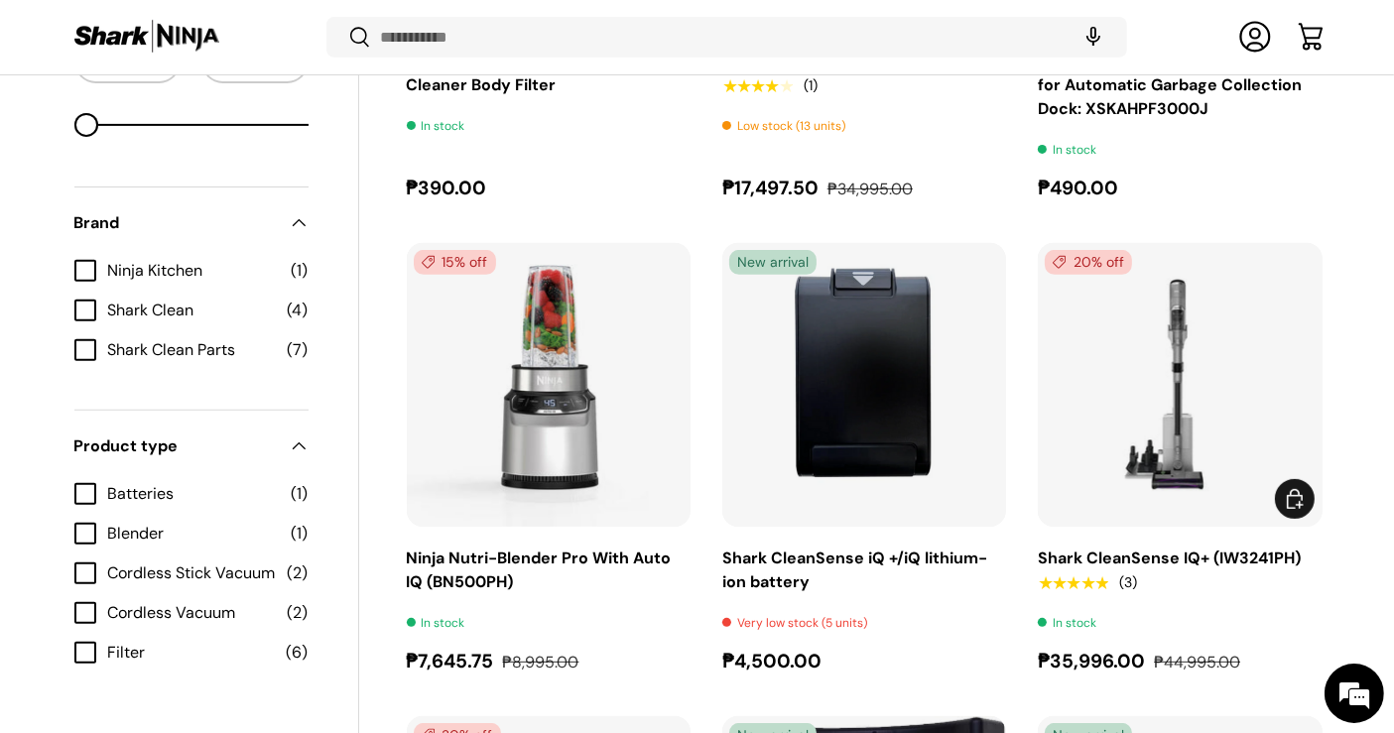
click at [0, 0] on img "Shark CleanSense IQ+ (IW3241PH)" at bounding box center [0, 0] width 0 height 0
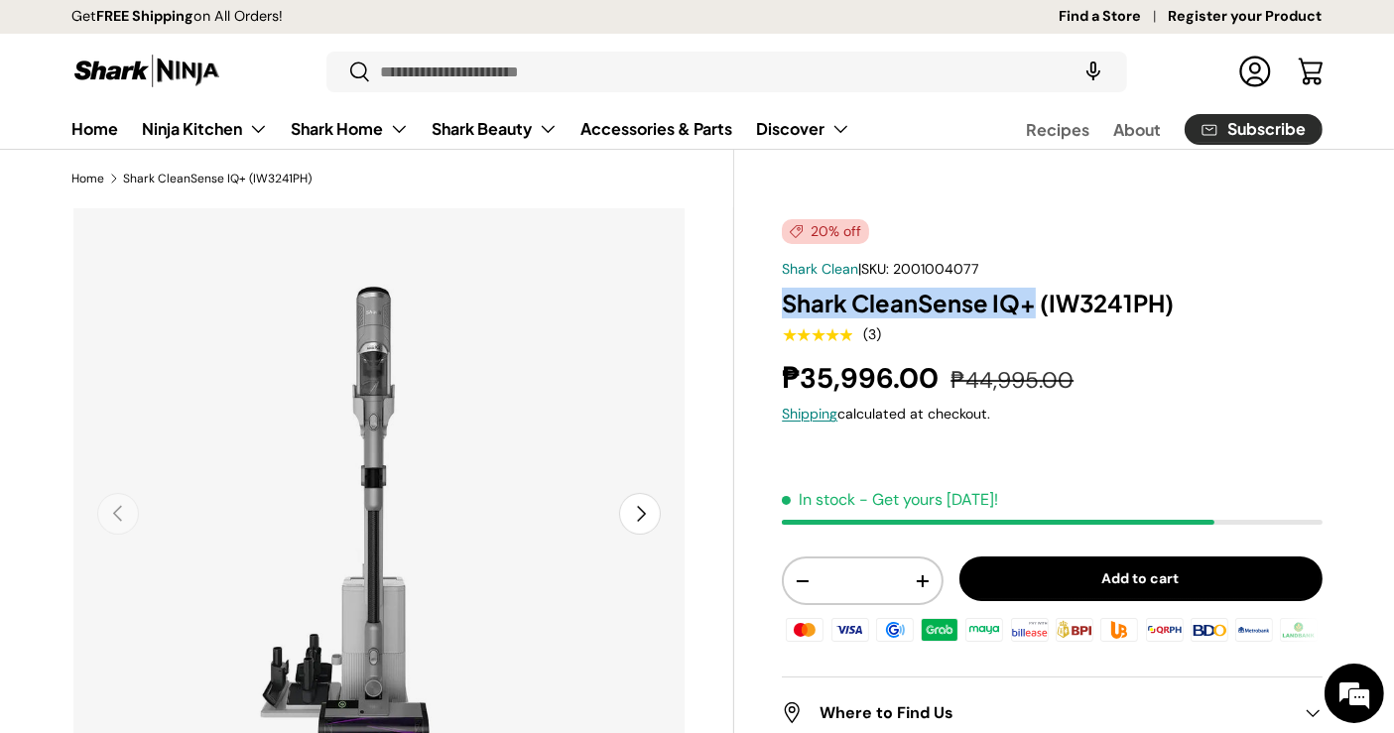
drag, startPoint x: 771, startPoint y: 296, endPoint x: 1035, endPoint y: 296, distance: 263.8
copy h1 "Shark CleanSense IQ+"
